Goal: Information Seeking & Learning: Find specific fact

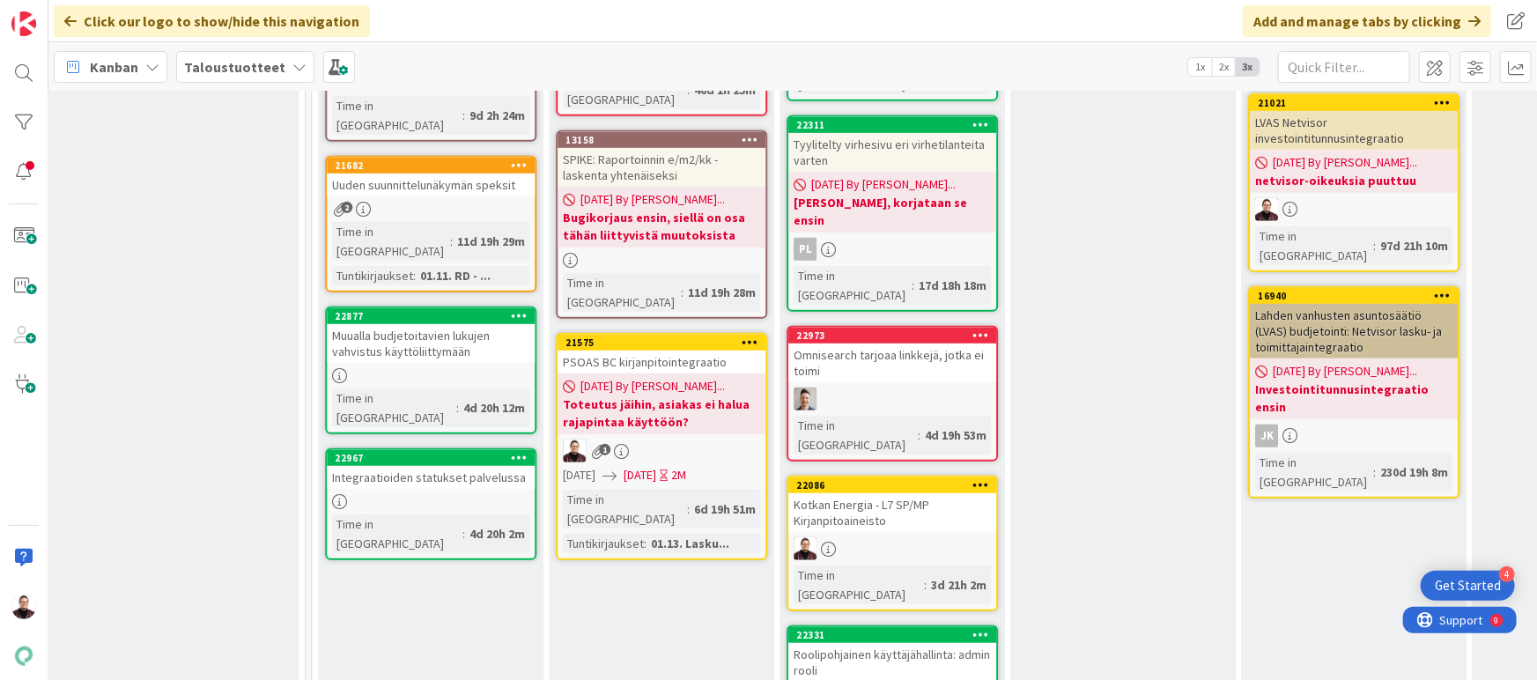
scroll to position [457, 2097]
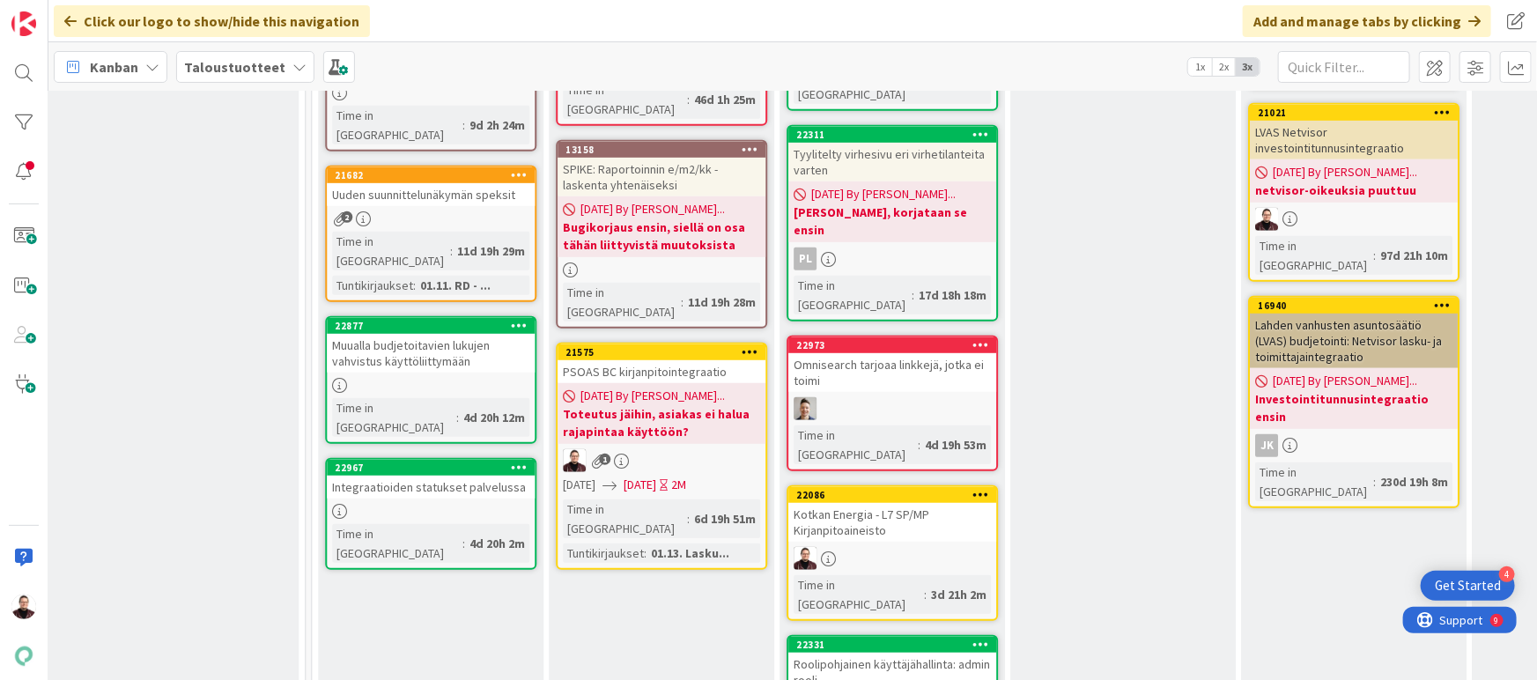
click at [667, 360] on div "PSOAS BC kirjanpitointegraatio" at bounding box center [661, 371] width 208 height 23
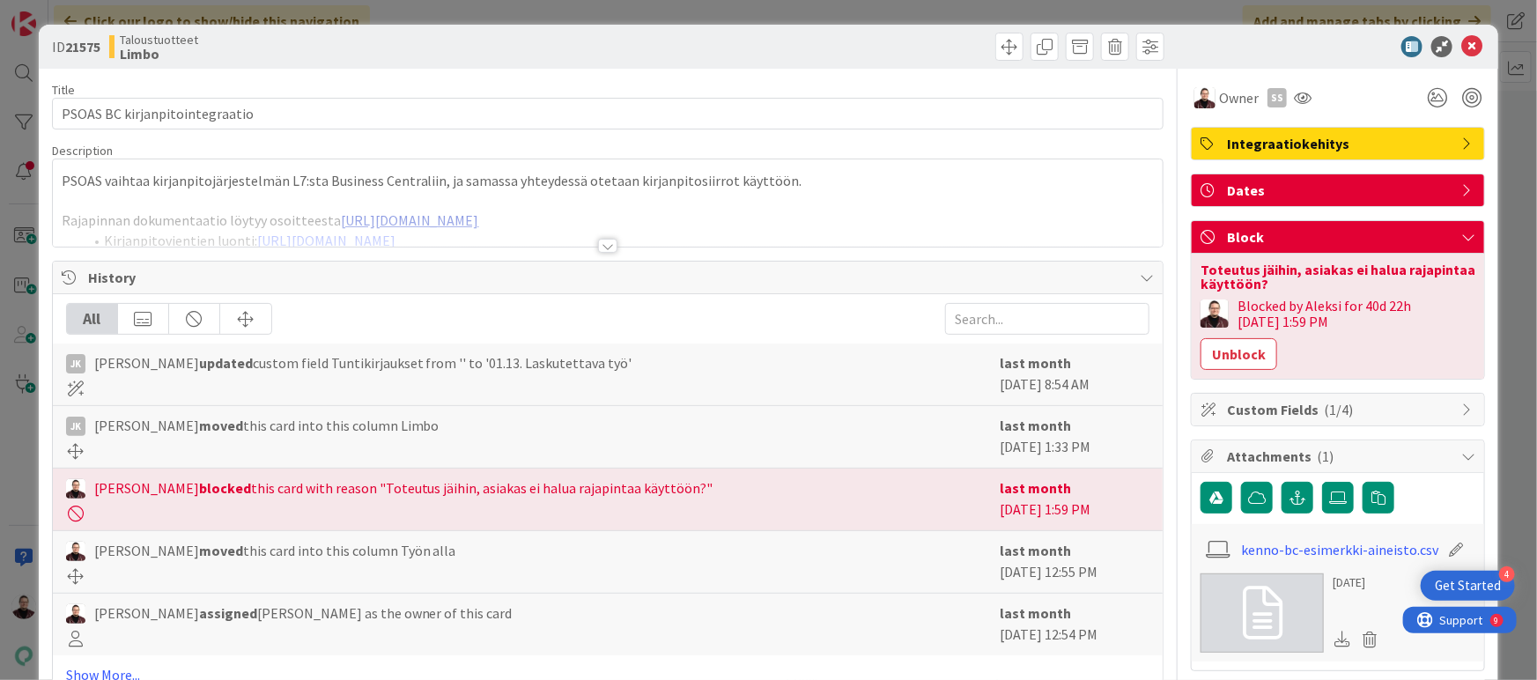
click at [601, 247] on div at bounding box center [607, 246] width 19 height 14
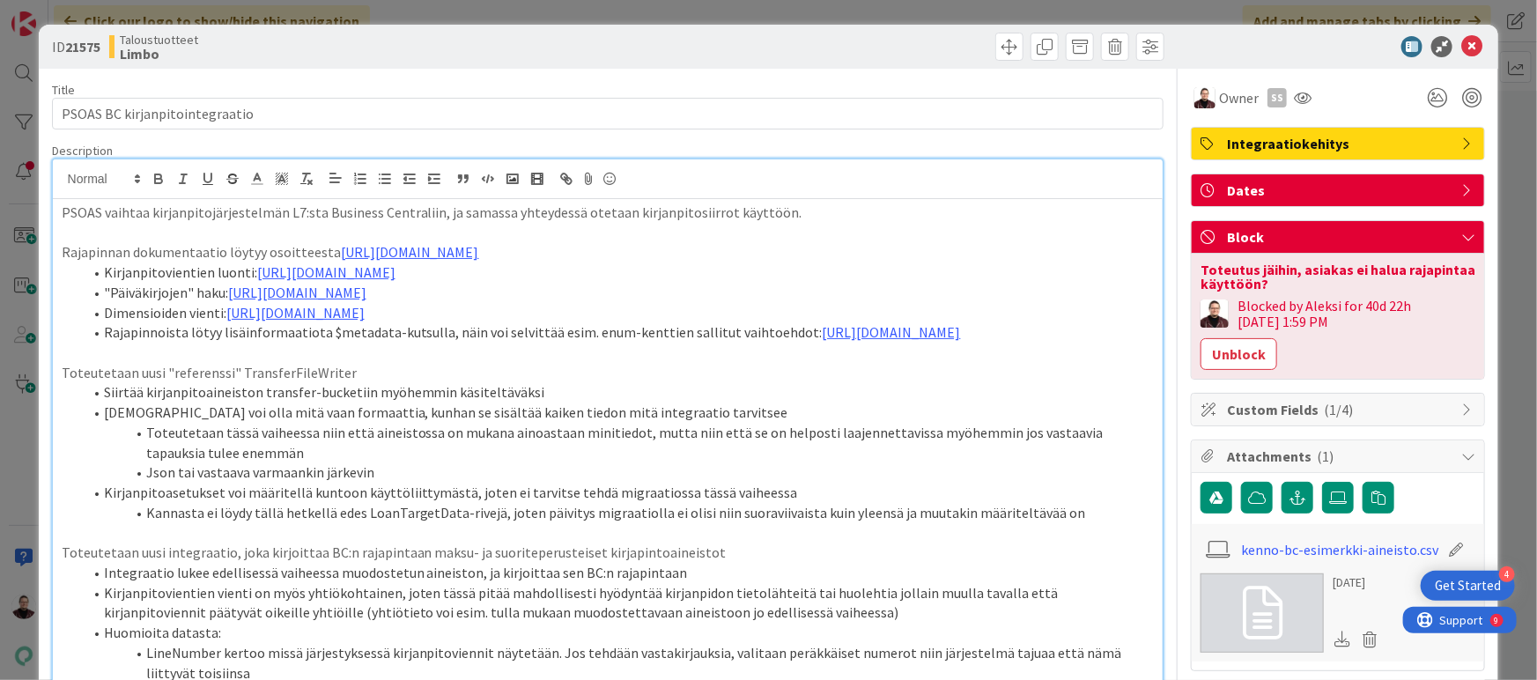
click at [790, 18] on div "ID 21575 Taloustuotteet Limbo Title 30 / 128 PSOAS BC kirjanpitointegraatio Des…" at bounding box center [768, 340] width 1537 height 680
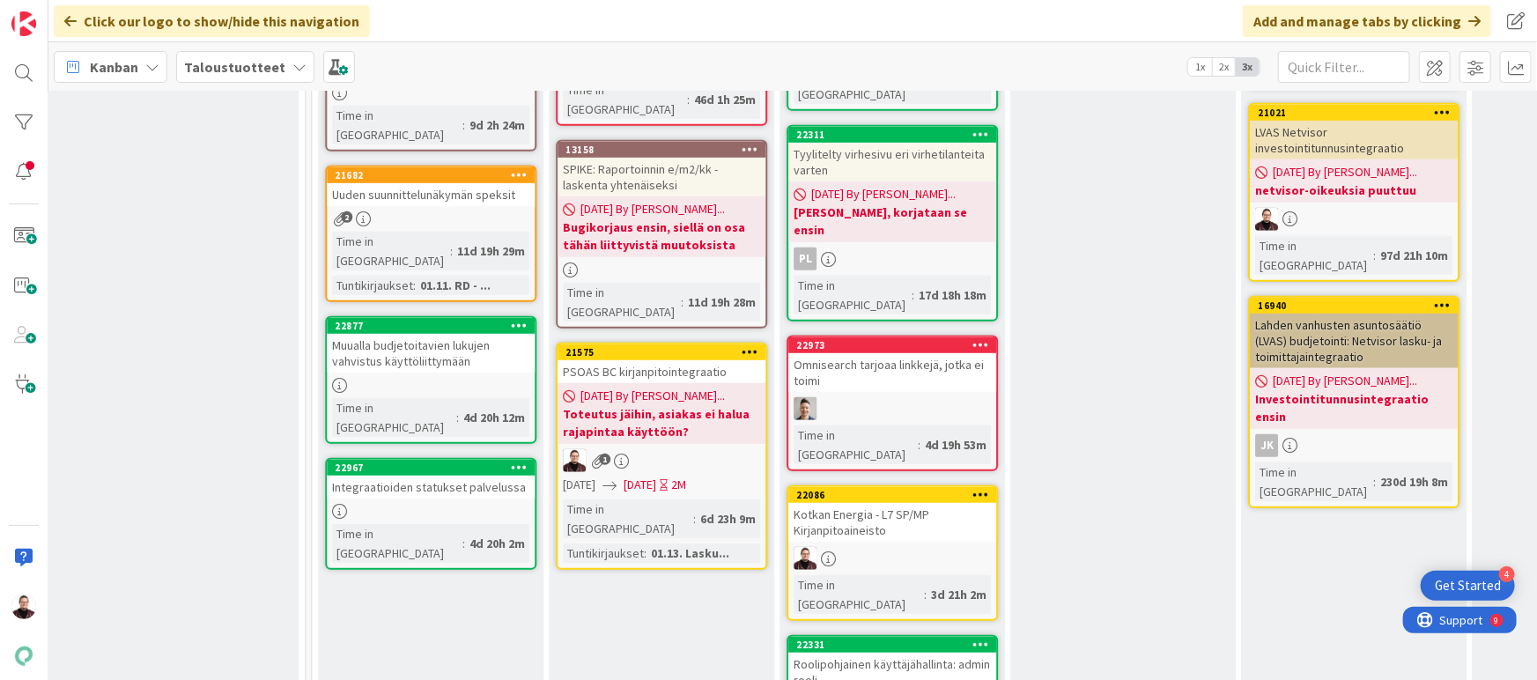
click at [867, 503] on div "Kotkan Energia - L7 SP/MP Kirjanpitoaineisto" at bounding box center [892, 522] width 208 height 39
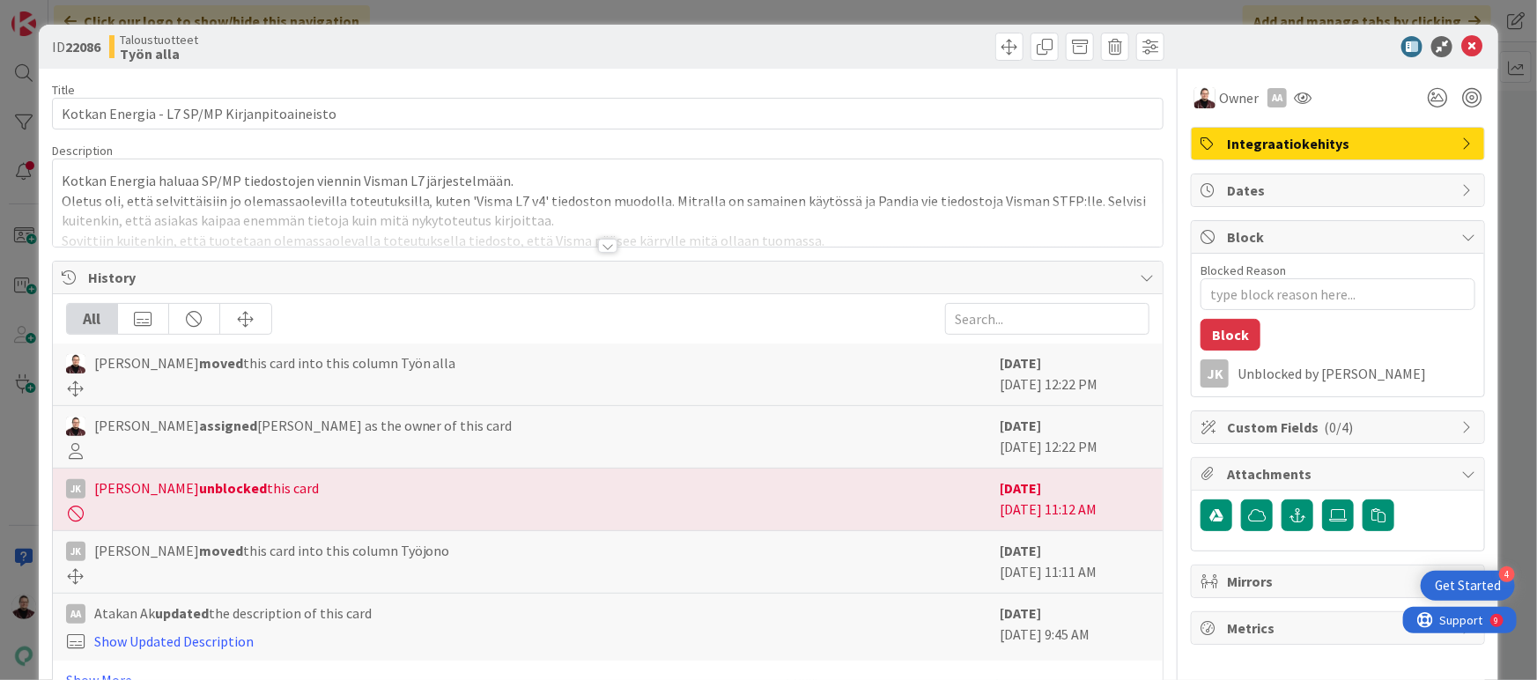
click at [605, 246] on div at bounding box center [607, 246] width 19 height 14
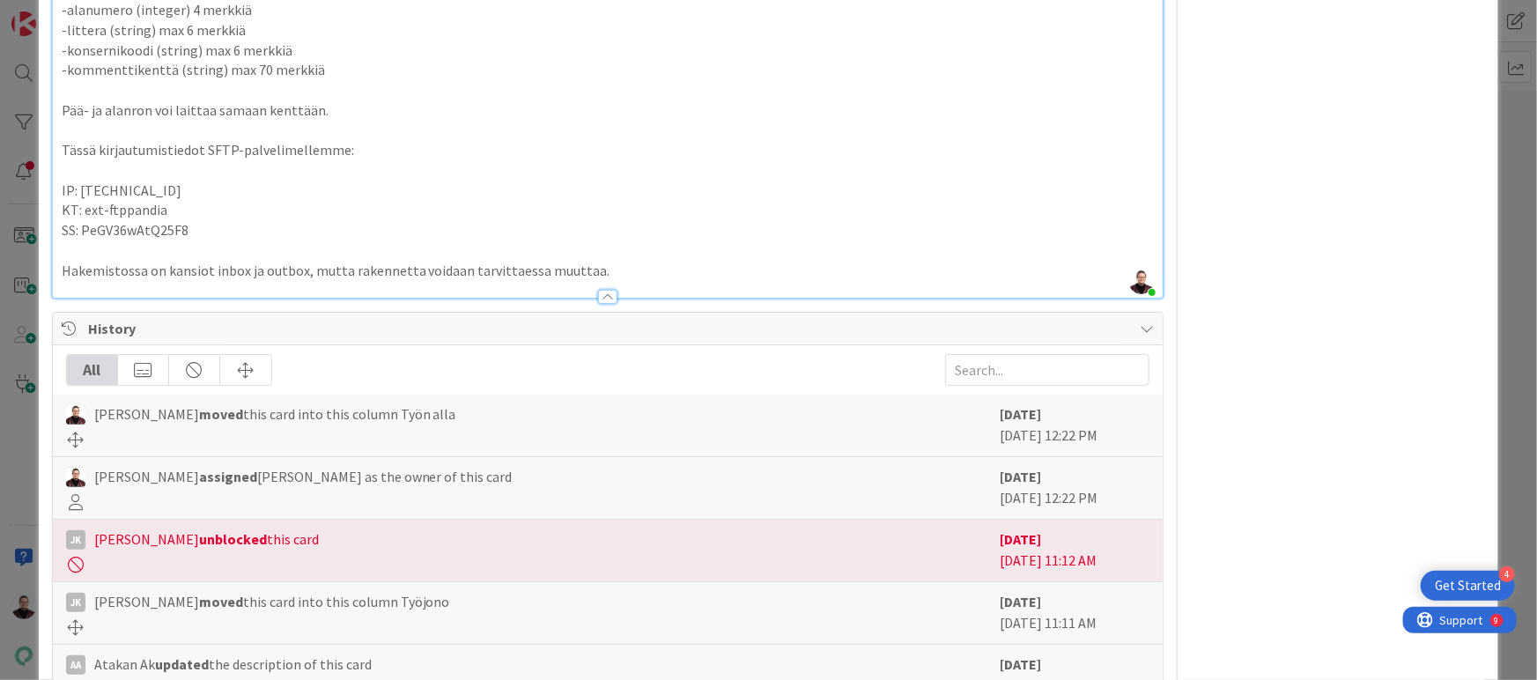
scroll to position [1018, 0]
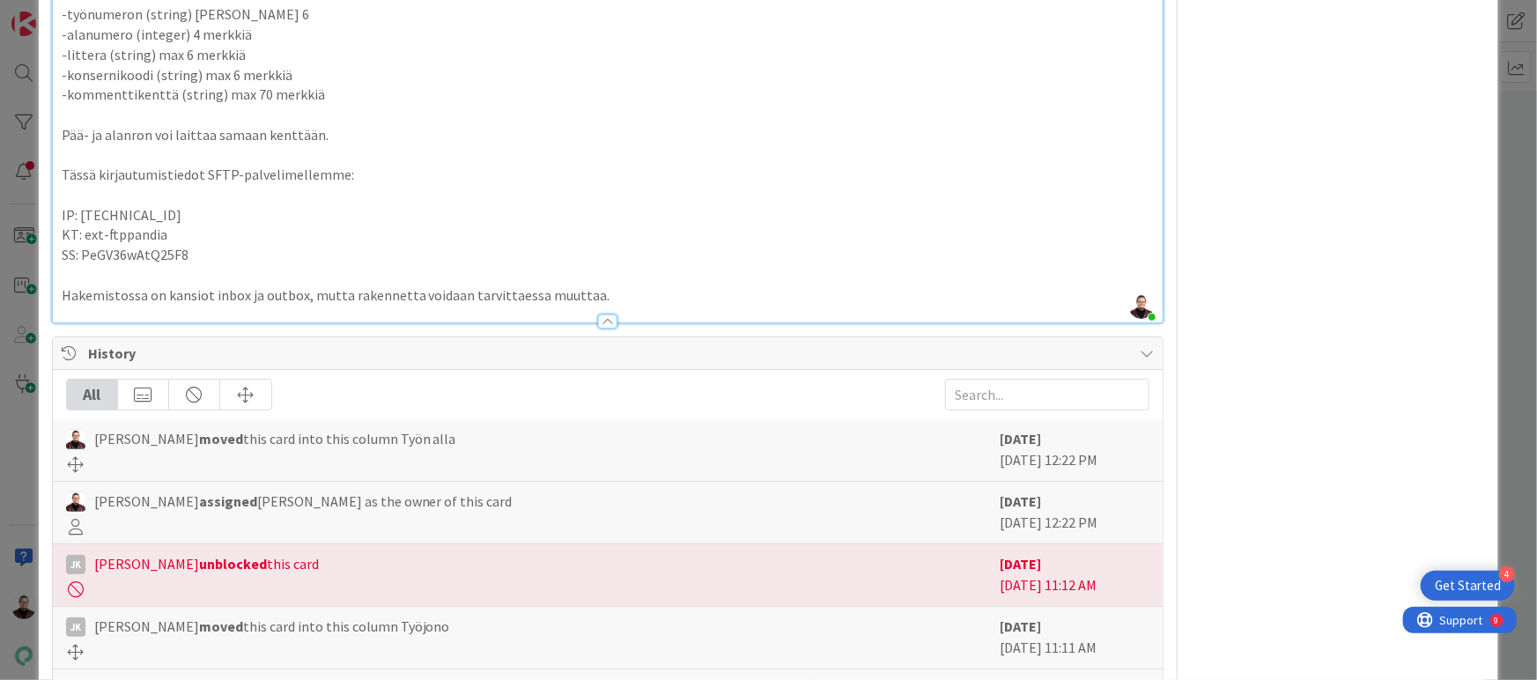
drag, startPoint x: 177, startPoint y: 214, endPoint x: 78, endPoint y: 214, distance: 98.6
click at [78, 214] on p "IP: [TECHNICAL_ID]" at bounding box center [608, 215] width 1093 height 20
copy span "[TECHNICAL_ID]"
click at [181, 240] on p "KT: ext-ftppandia" at bounding box center [608, 235] width 1093 height 20
drag, startPoint x: 169, startPoint y: 231, endPoint x: 83, endPoint y: 236, distance: 86.5
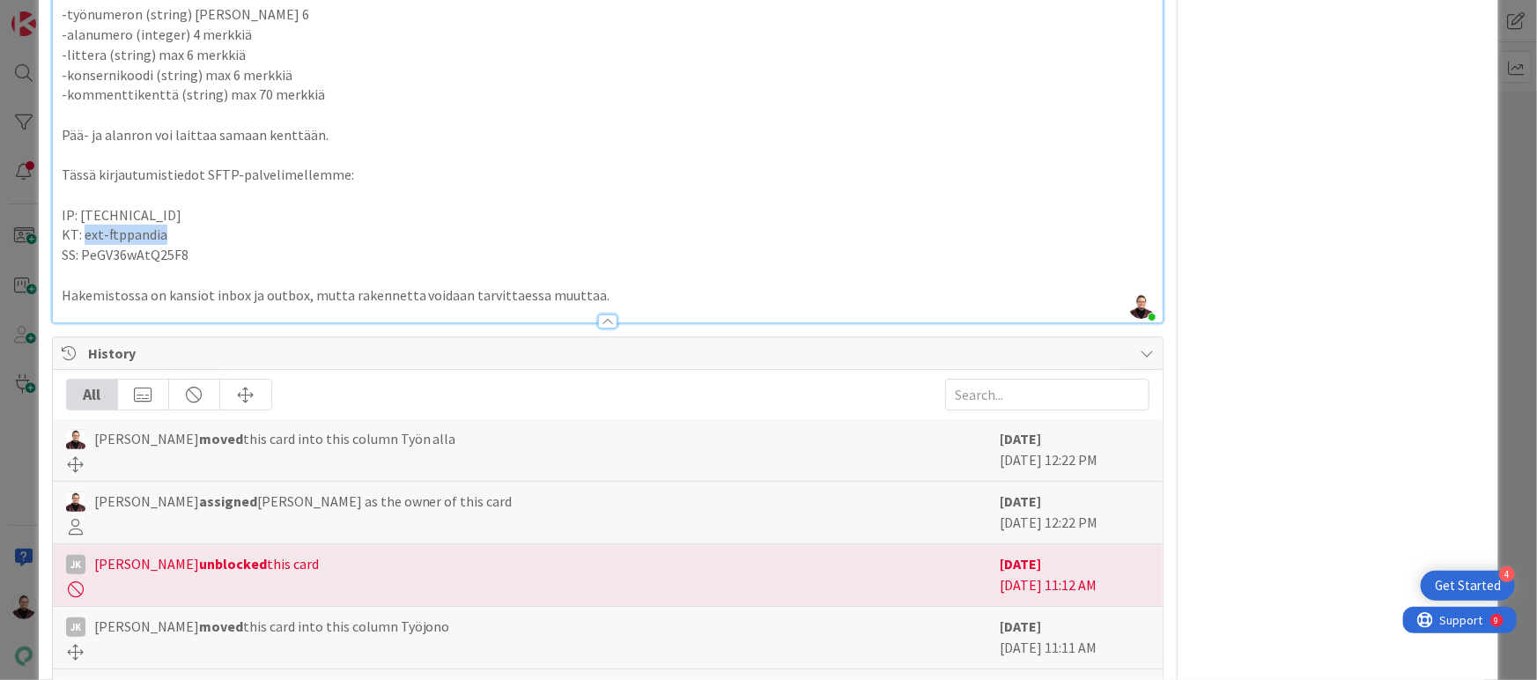
click at [83, 236] on p "KT: ext-ftppandia" at bounding box center [608, 235] width 1093 height 20
copy span "ext-ftppandia"
click at [13, 473] on div "ID 22086 Taloustuotteet Työn alla Title 44 / 128 Kotkan Energia - L7 SP/MP Kirj…" at bounding box center [768, 340] width 1537 height 680
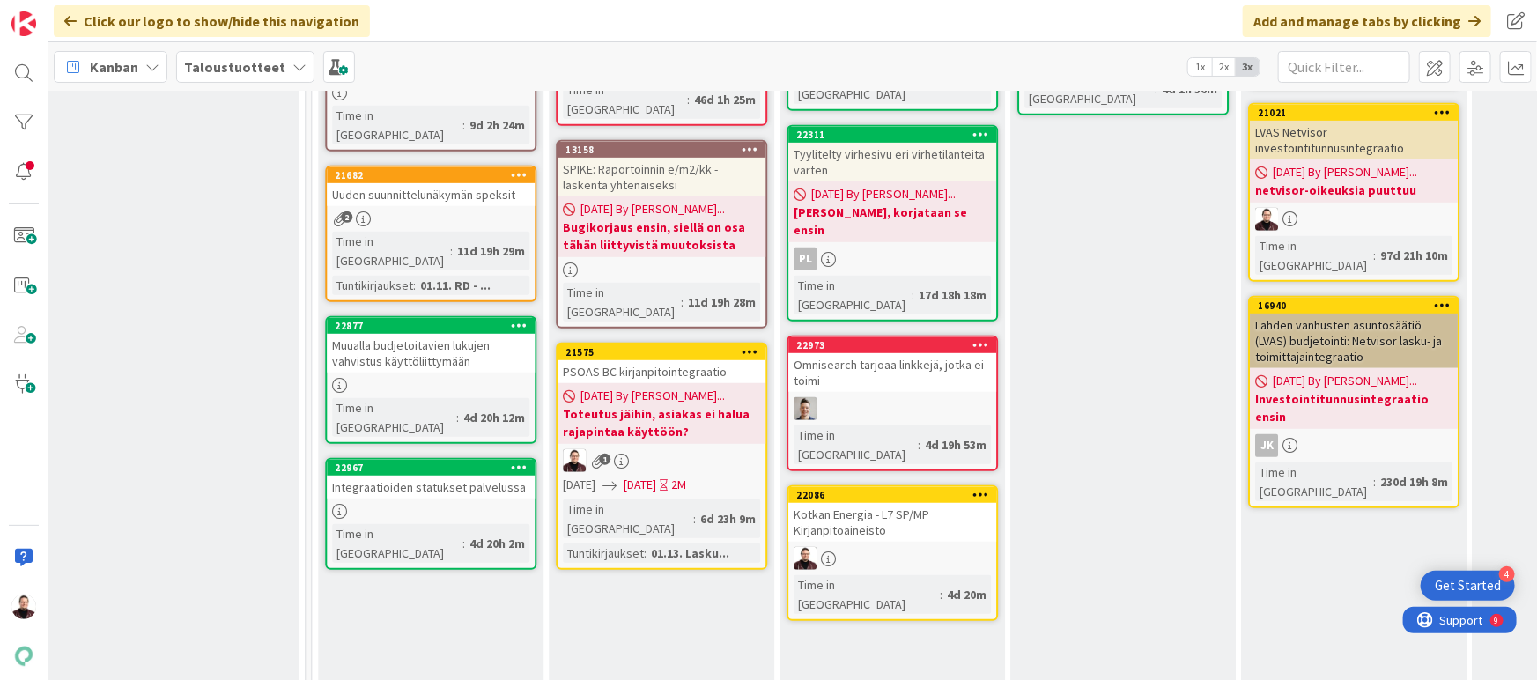
click at [846, 503] on div "Kotkan Energia - L7 SP/MP Kirjanpitoaineisto" at bounding box center [892, 522] width 208 height 39
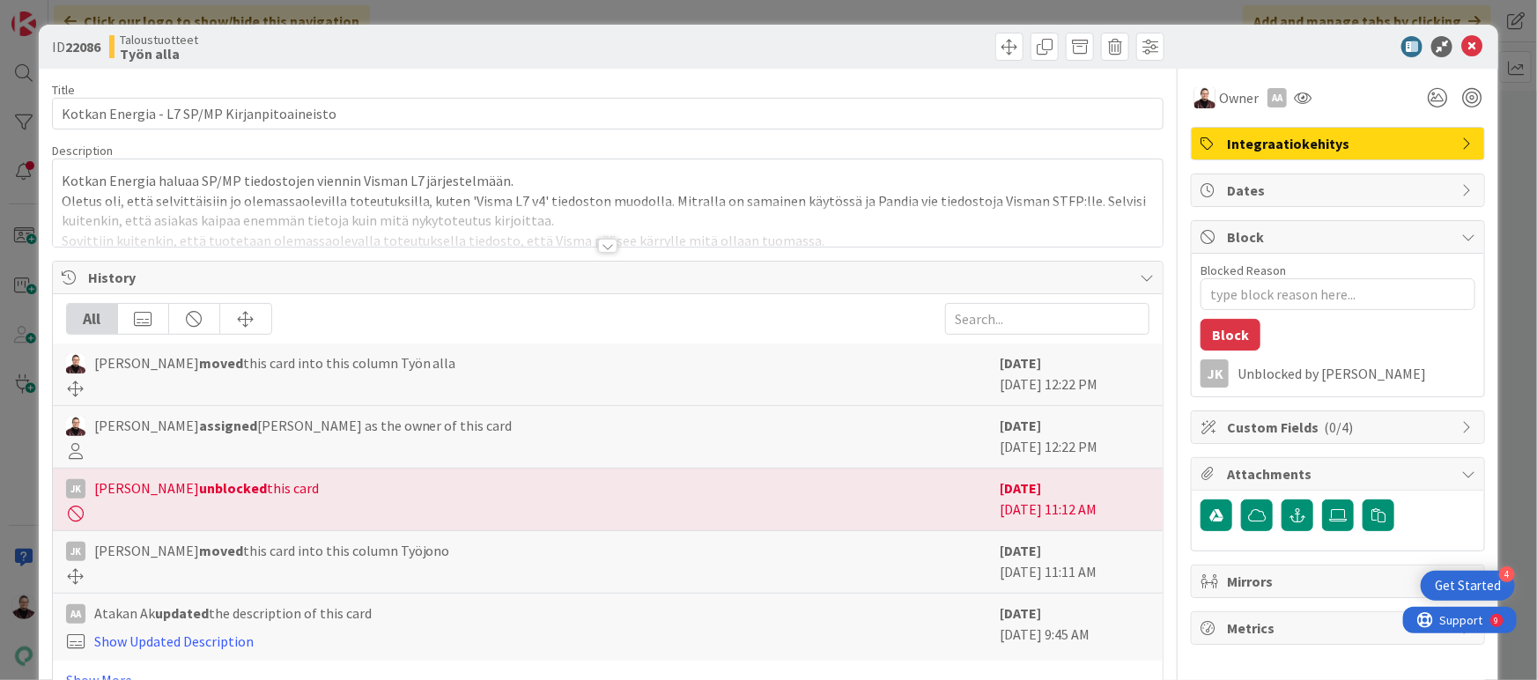
click at [599, 242] on div at bounding box center [607, 246] width 19 height 14
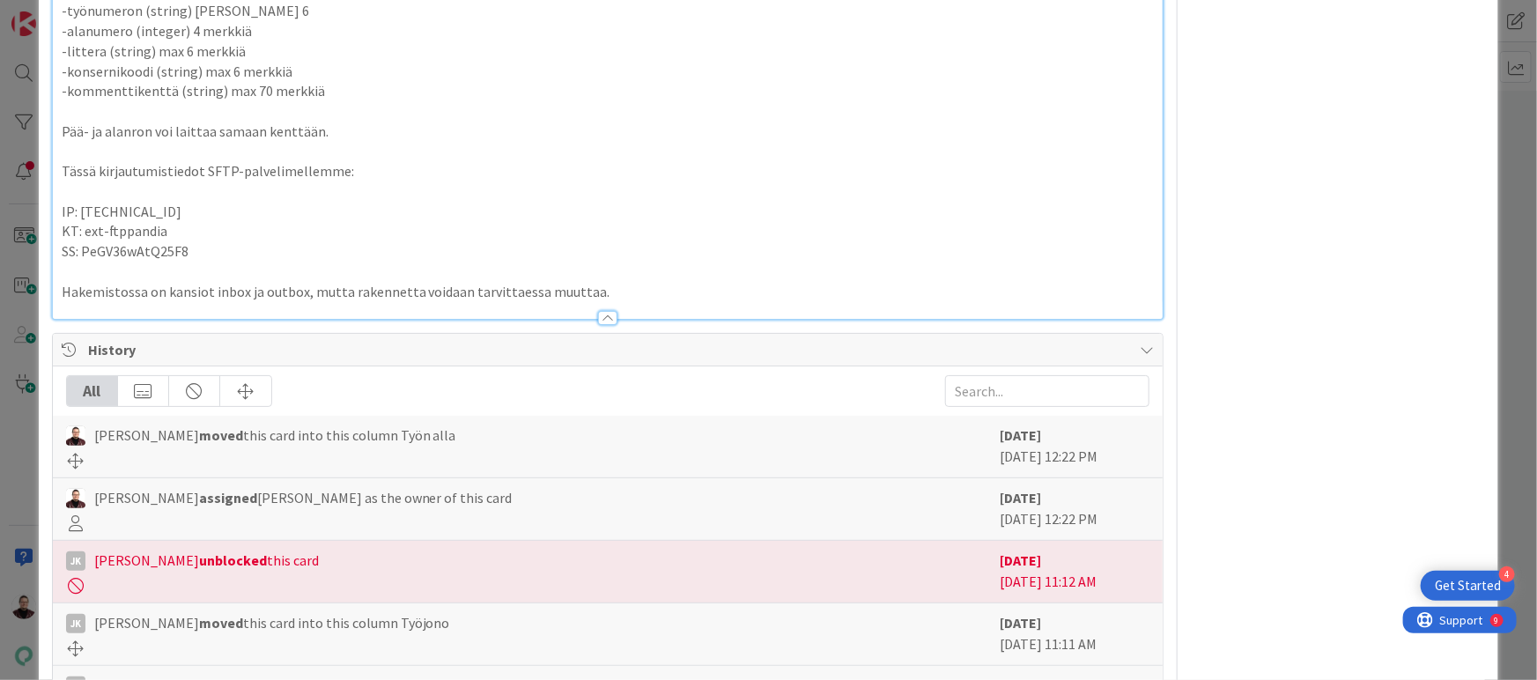
scroll to position [997, 0]
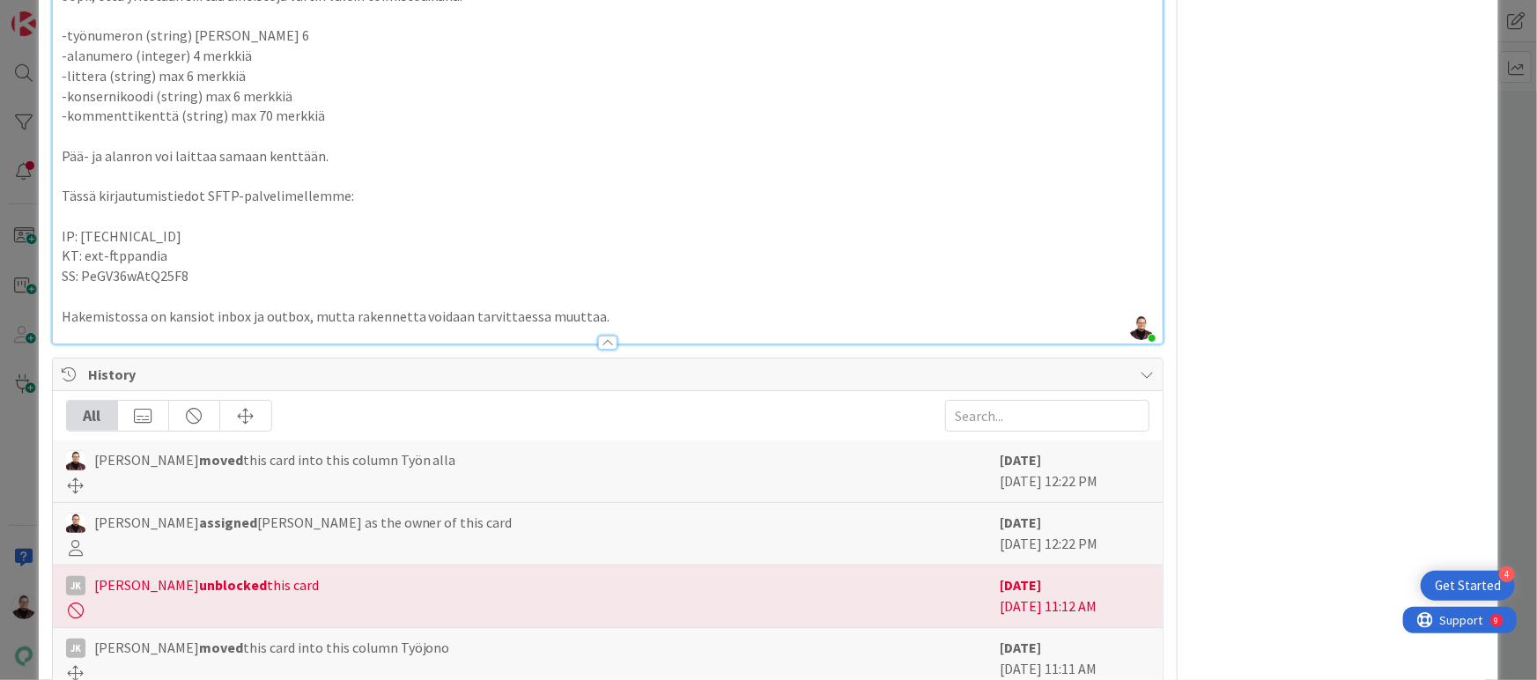
click at [134, 252] on span "KT: ext-ftppandia" at bounding box center [115, 256] width 106 height 18
click at [131, 267] on span "SS: PeGV36wAtQ25F8" at bounding box center [125, 276] width 127 height 18
copy span "PeGV36wAtQ25F8"
click at [1500, 226] on div "ID 22086 Taloustuotteet Työn alla Title 44 / 128 Kotkan Energia - L7 SP/MP Kirj…" at bounding box center [768, 340] width 1537 height 680
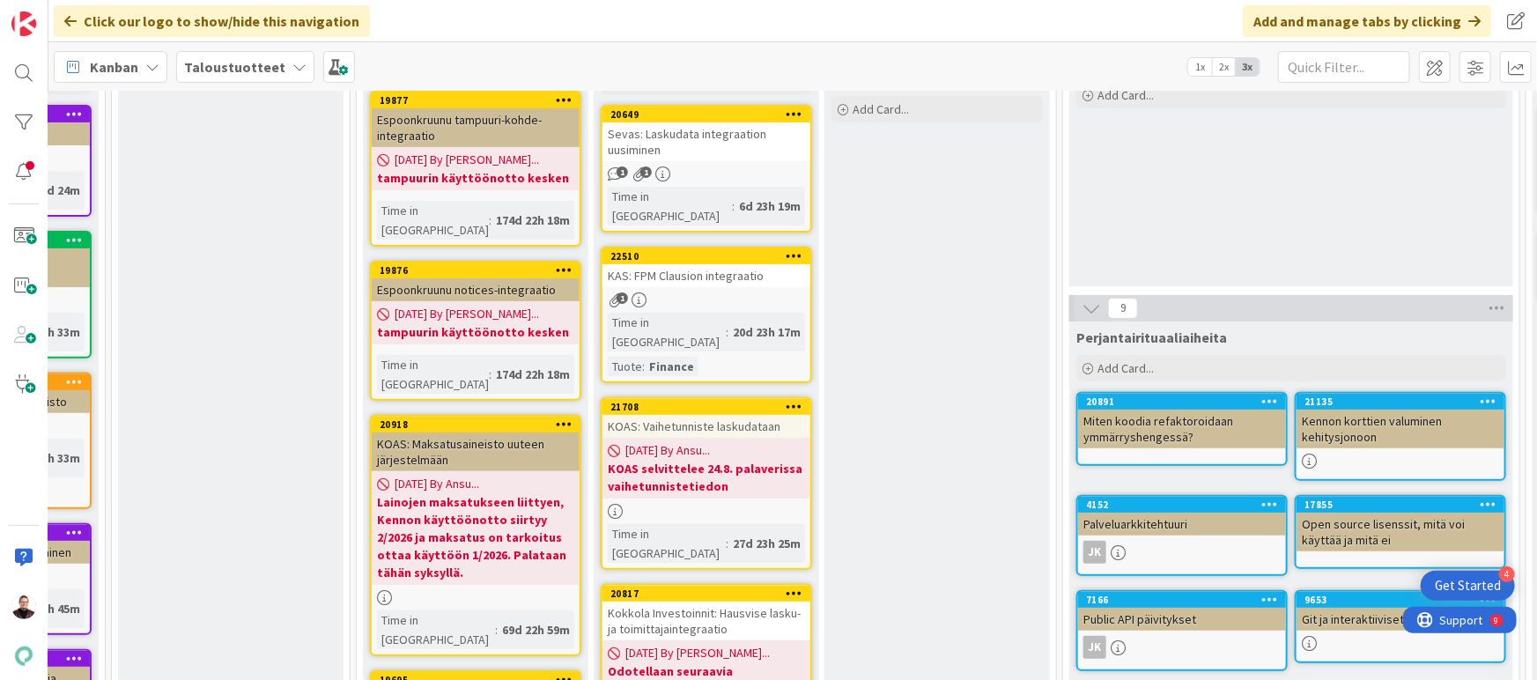
scroll to position [178, 188]
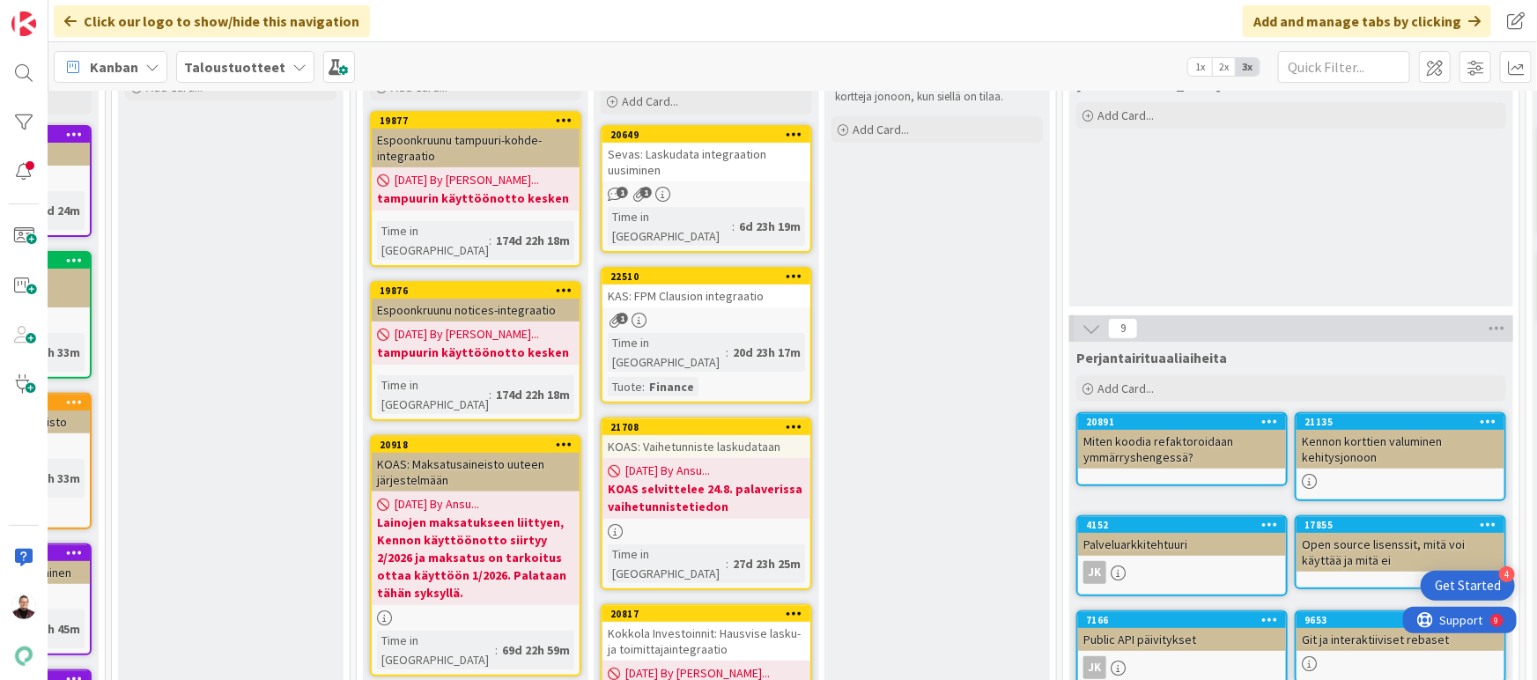
click at [712, 151] on div "Sevas: Laskudata integraation uusiminen" at bounding box center [706, 162] width 208 height 39
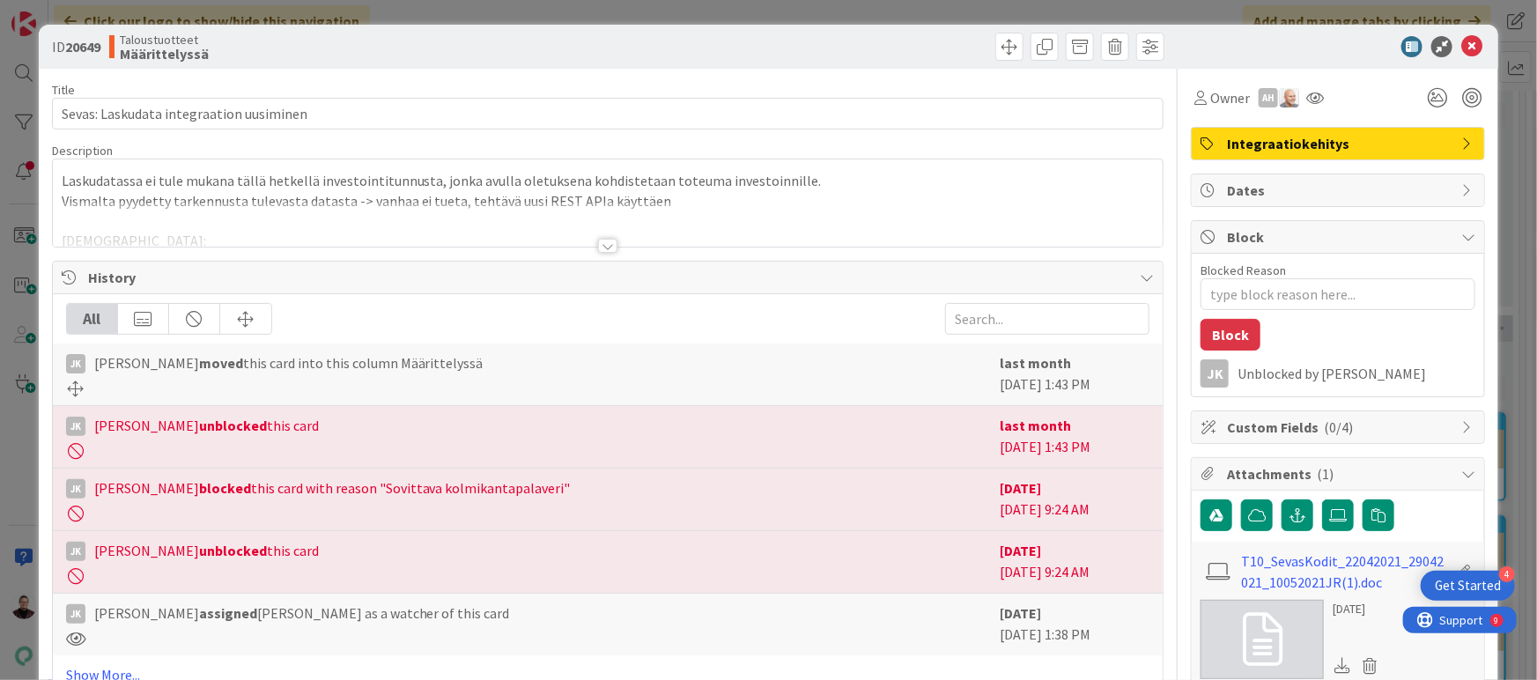
click at [599, 245] on div at bounding box center [607, 246] width 19 height 14
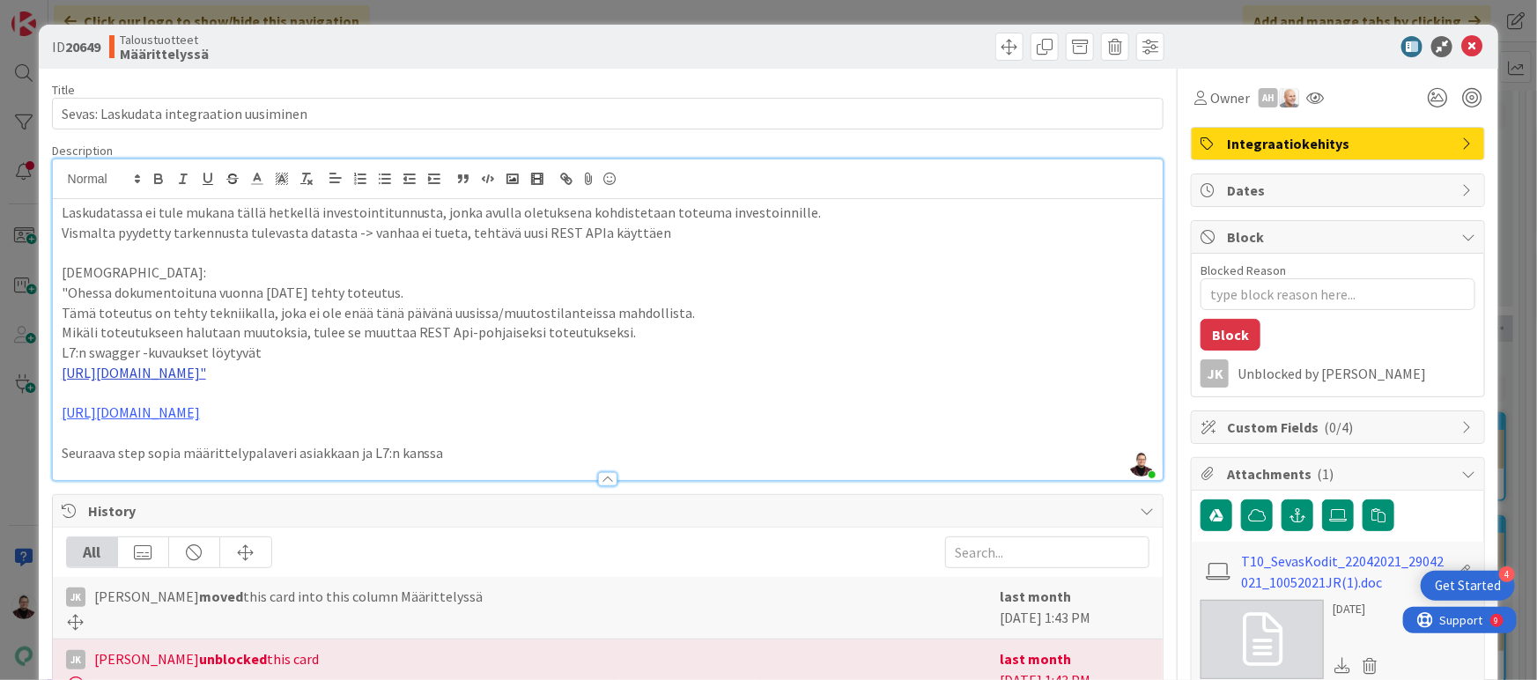
click at [206, 367] on link "[URL][DOMAIN_NAME]"" at bounding box center [134, 373] width 144 height 18
click at [759, 293] on p ""Ohessa dokumentoituna vuonna [DATE] tehty toteutus." at bounding box center [608, 293] width 1093 height 20
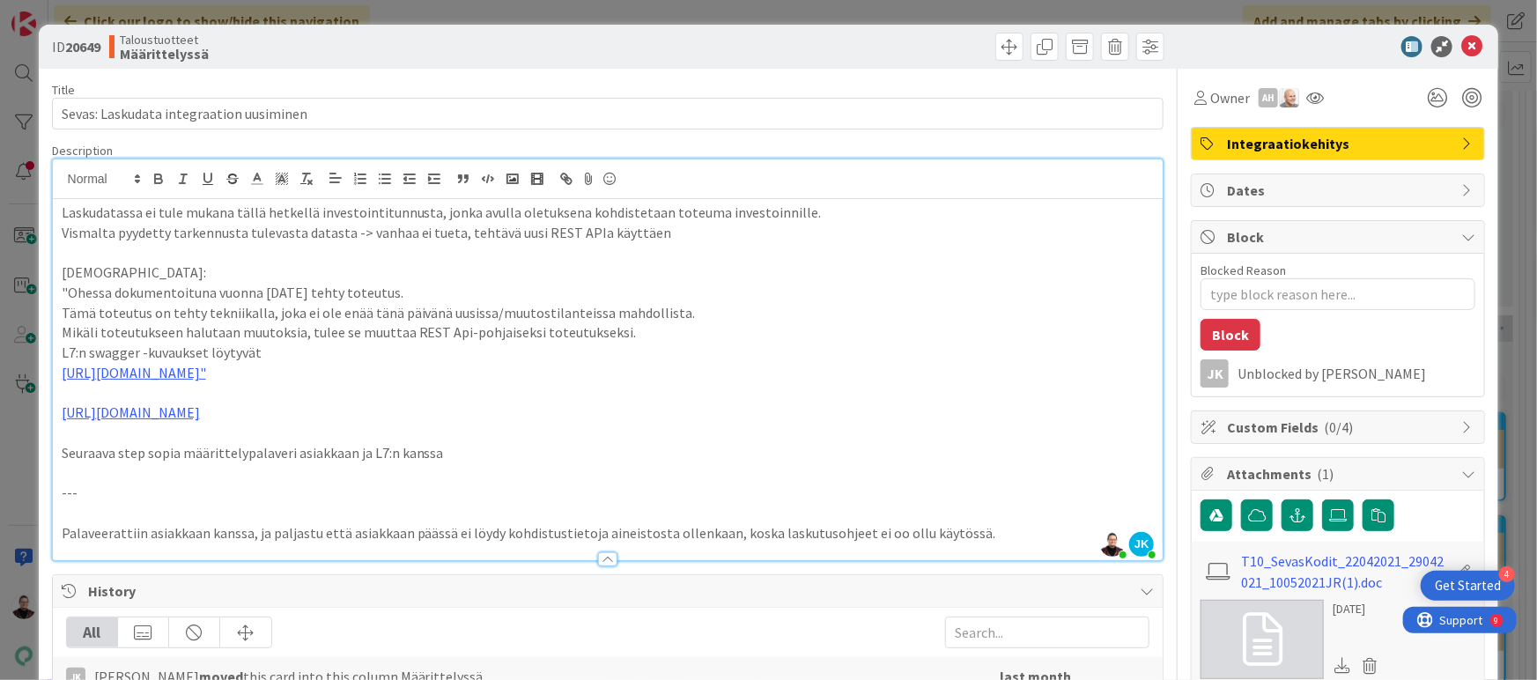
type textarea "x"
